Goal: Obtain resource: Obtain resource

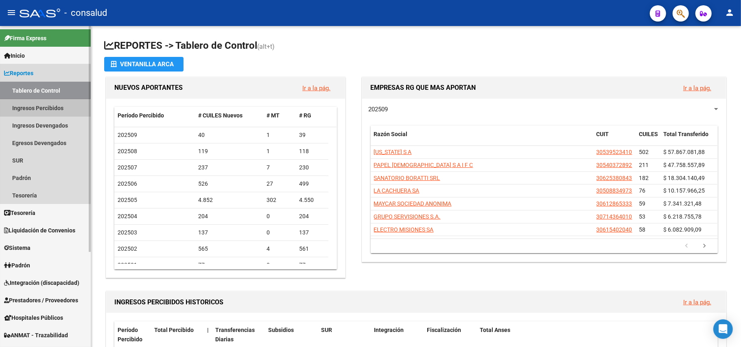
click at [41, 110] on link "Ingresos Percibidos" at bounding box center [45, 107] width 91 height 17
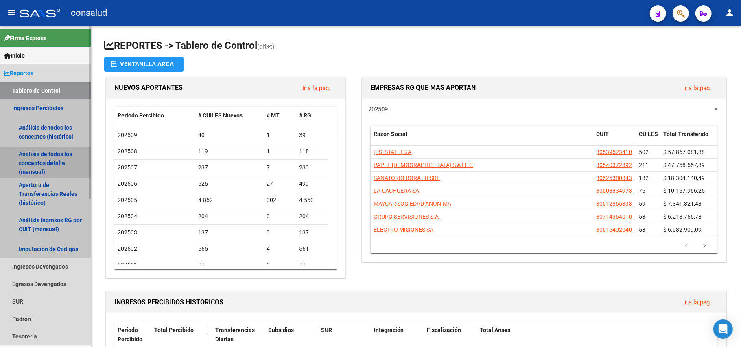
click at [39, 157] on link "Análisis de todos los conceptos detalle (mensual)" at bounding box center [45, 163] width 91 height 31
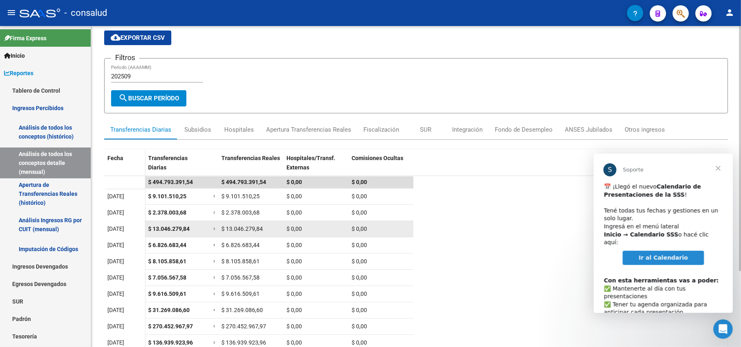
scroll to position [100, 0]
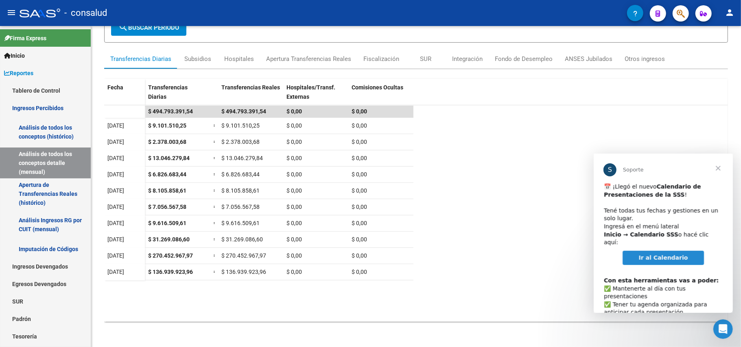
click at [721, 168] on span "Cerrar" at bounding box center [717, 167] width 29 height 29
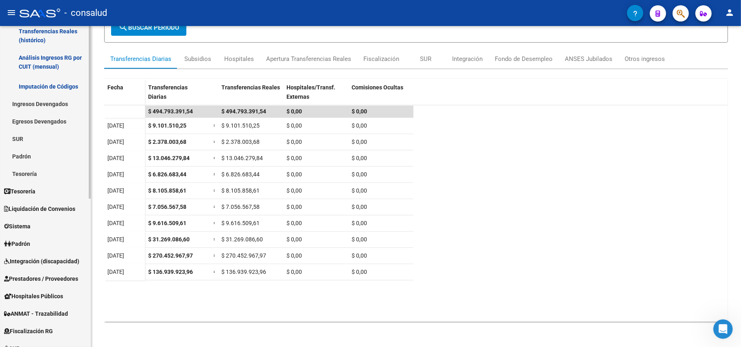
scroll to position [271, 0]
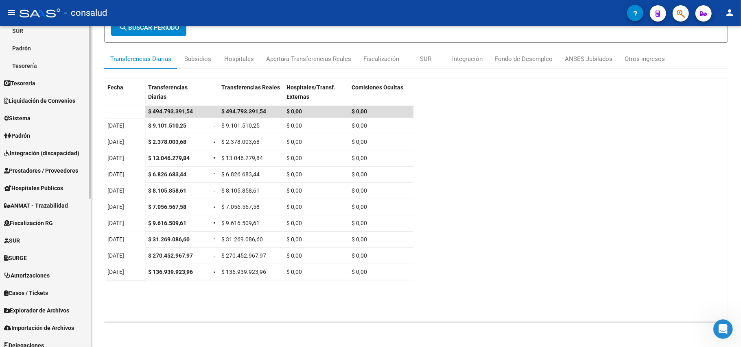
click at [41, 227] on span "Fiscalización RG" at bounding box center [28, 223] width 49 height 9
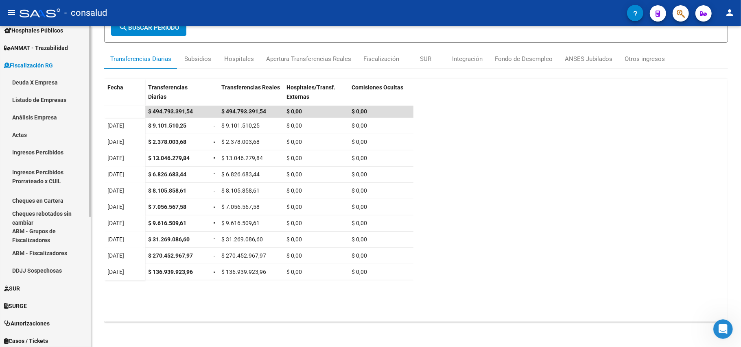
scroll to position [111, 0]
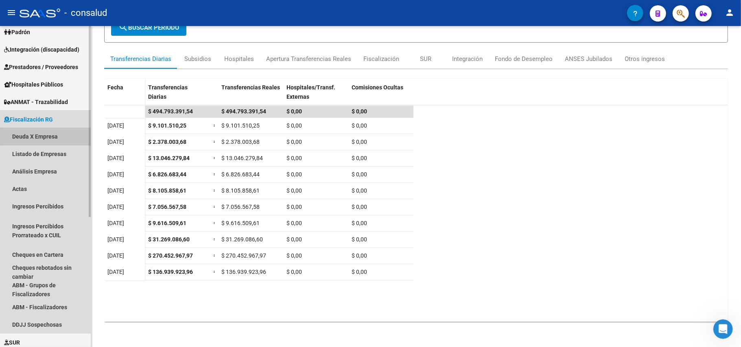
click at [35, 142] on link "Deuda X Empresa" at bounding box center [45, 136] width 91 height 17
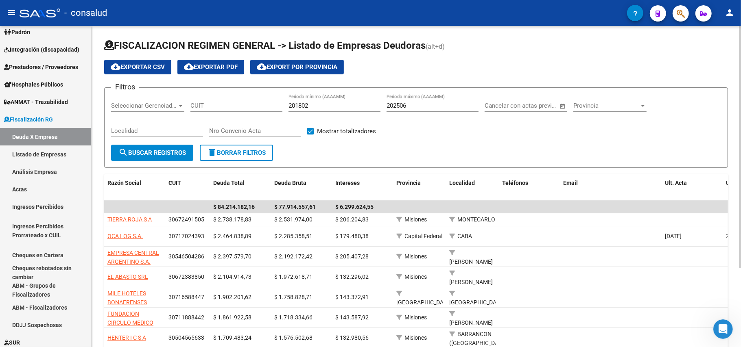
click at [203, 106] on input "CUIT" at bounding box center [236, 105] width 92 height 7
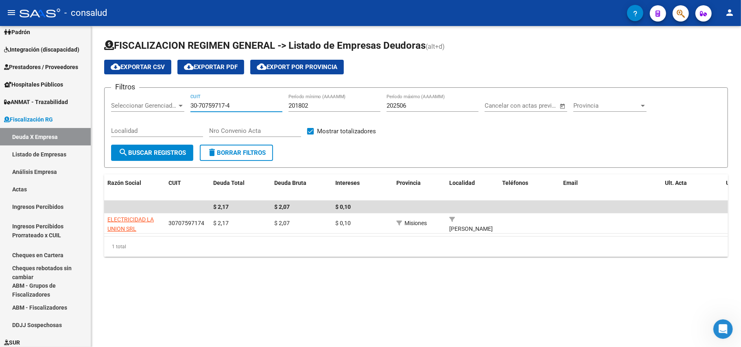
type input "30-70759717-4"
click at [417, 105] on input "202506" at bounding box center [433, 105] width 92 height 7
type input "202508"
drag, startPoint x: 248, startPoint y: 103, endPoint x: 148, endPoint y: 107, distance: 100.2
click at [151, 107] on div "Filtros Seleccionar Gerenciador Seleccionar Gerenciador 30-70759717-4 CUIT 2018…" at bounding box center [416, 119] width 610 height 50
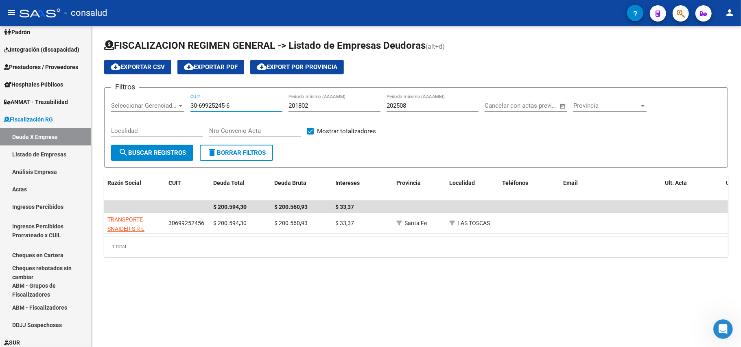
type input "30-69925245-6"
click at [418, 107] on input "202508" at bounding box center [433, 105] width 92 height 7
type input "202507"
drag, startPoint x: 261, startPoint y: 105, endPoint x: 25, endPoint y: 98, distance: 236.1
click at [32, 108] on mat-sidenav-container "Firma Express Inicio Calendario SSS Instructivos Contacto OS Reportes Tablero d…" at bounding box center [370, 186] width 741 height 321
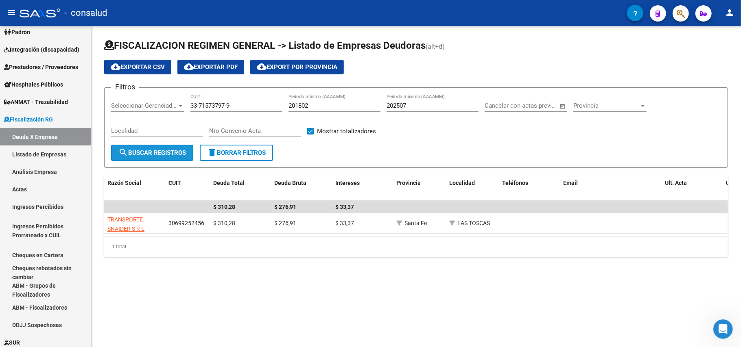
click at [178, 148] on button "search Buscar Registros" at bounding box center [152, 153] width 82 height 16
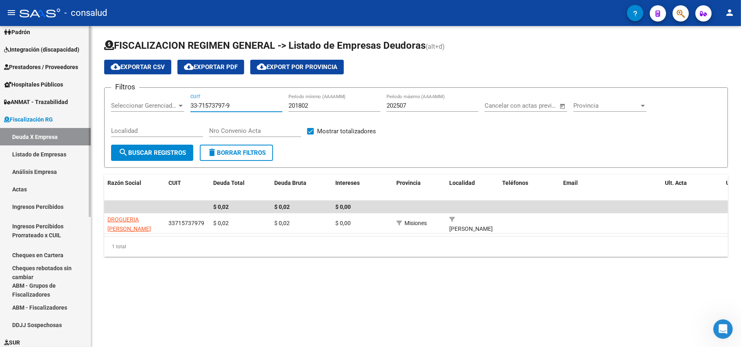
drag, startPoint x: 249, startPoint y: 102, endPoint x: 0, endPoint y: 86, distance: 249.9
click at [0, 103] on mat-sidenav-container "Firma Express Inicio Calendario SSS Instructivos Contacto OS Reportes Tablero d…" at bounding box center [370, 186] width 741 height 321
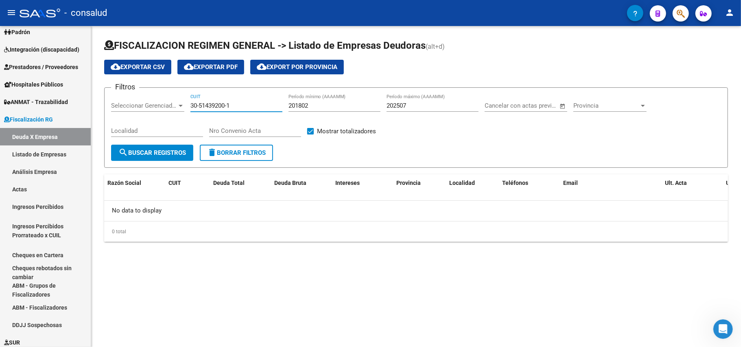
type input "30-51439200-1"
click at [426, 107] on input "202507" at bounding box center [433, 105] width 92 height 7
type input "202509"
click at [43, 118] on span "Fiscalización RG" at bounding box center [28, 119] width 49 height 9
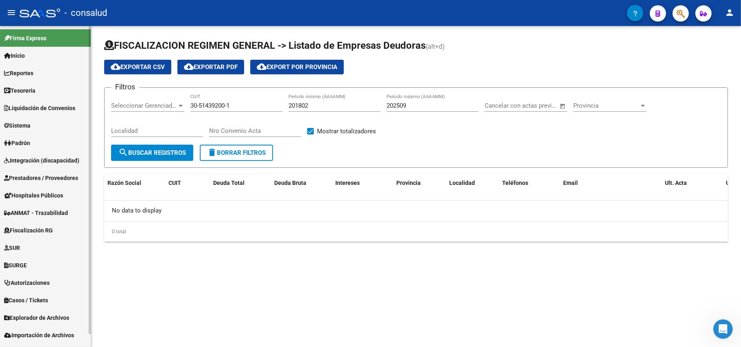
click at [51, 228] on span "Fiscalización RG" at bounding box center [28, 230] width 49 height 9
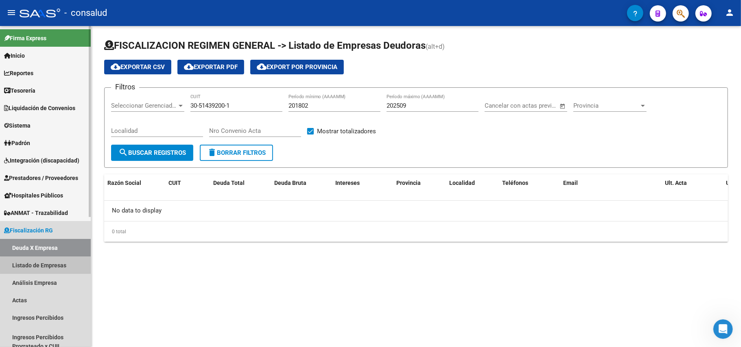
click at [55, 266] on link "Listado de Empresas" at bounding box center [45, 265] width 91 height 17
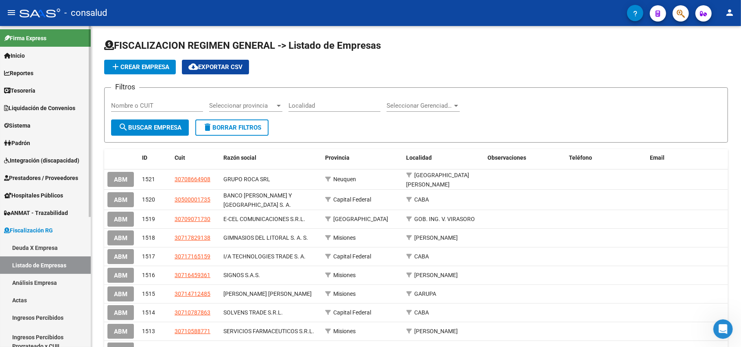
click at [40, 248] on link "Deuda X Empresa" at bounding box center [45, 247] width 91 height 17
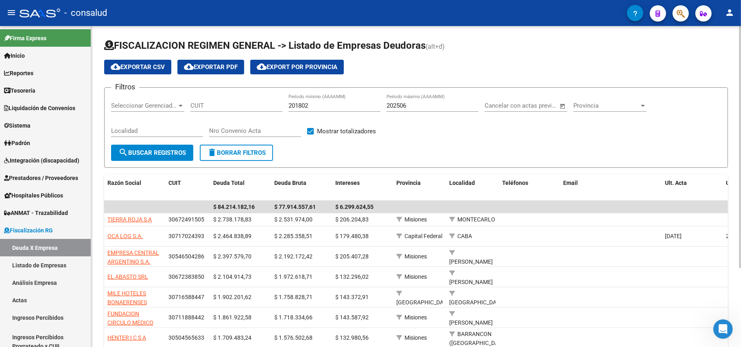
click at [434, 103] on input "202506" at bounding box center [433, 105] width 92 height 7
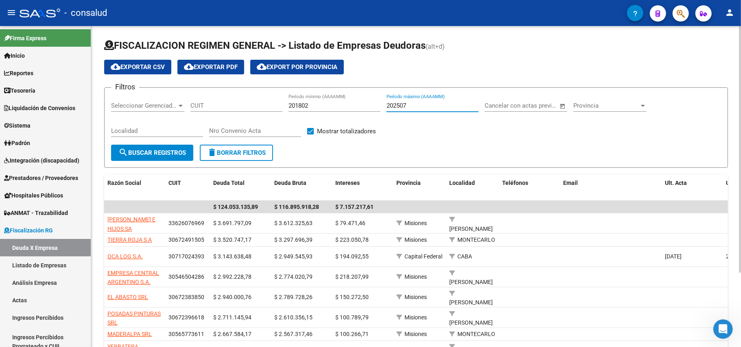
type input "202507"
click at [144, 67] on span "cloud_download Exportar CSV" at bounding box center [138, 66] width 54 height 7
